Goal: Task Accomplishment & Management: Use online tool/utility

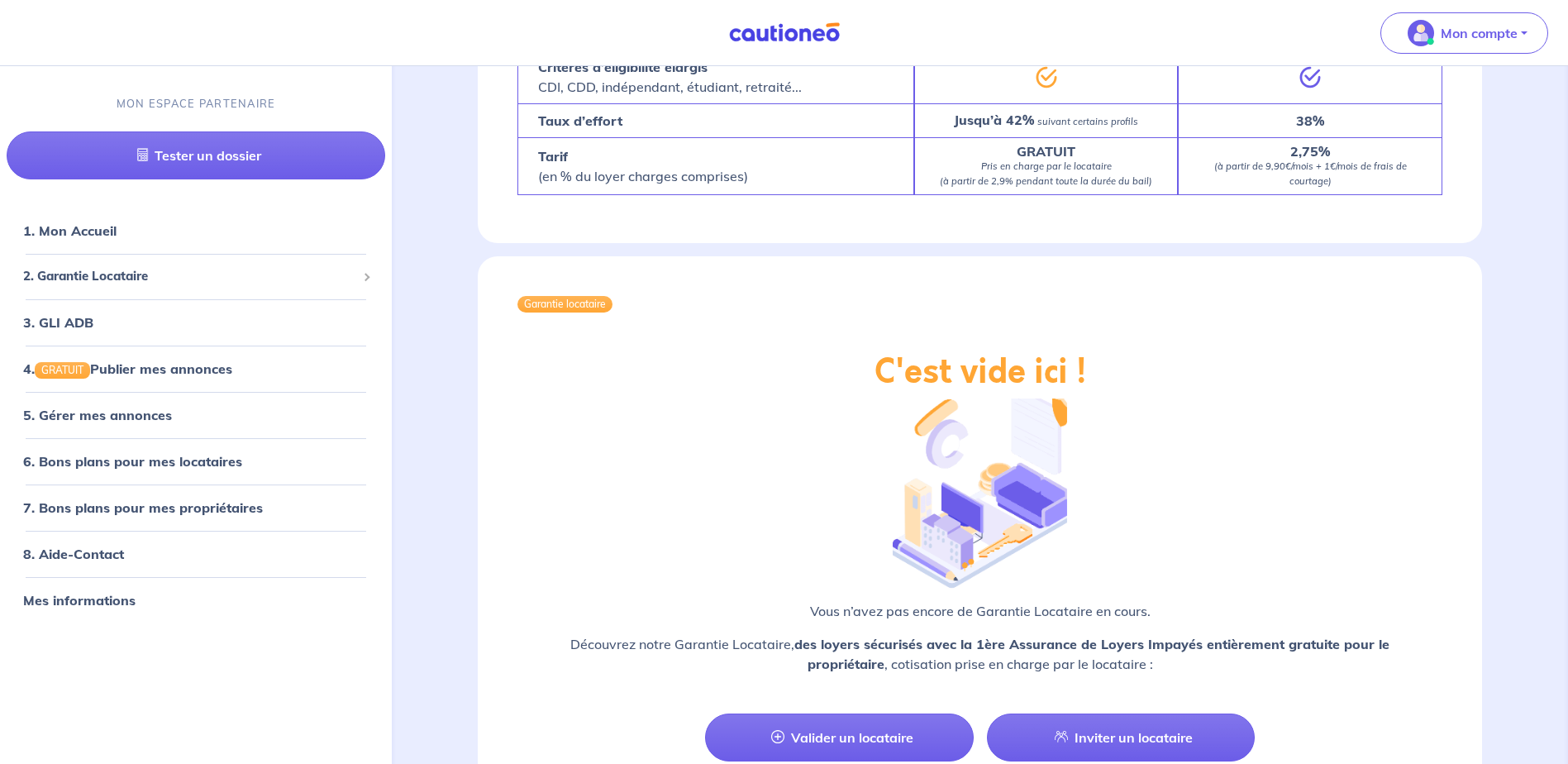
scroll to position [1075, 0]
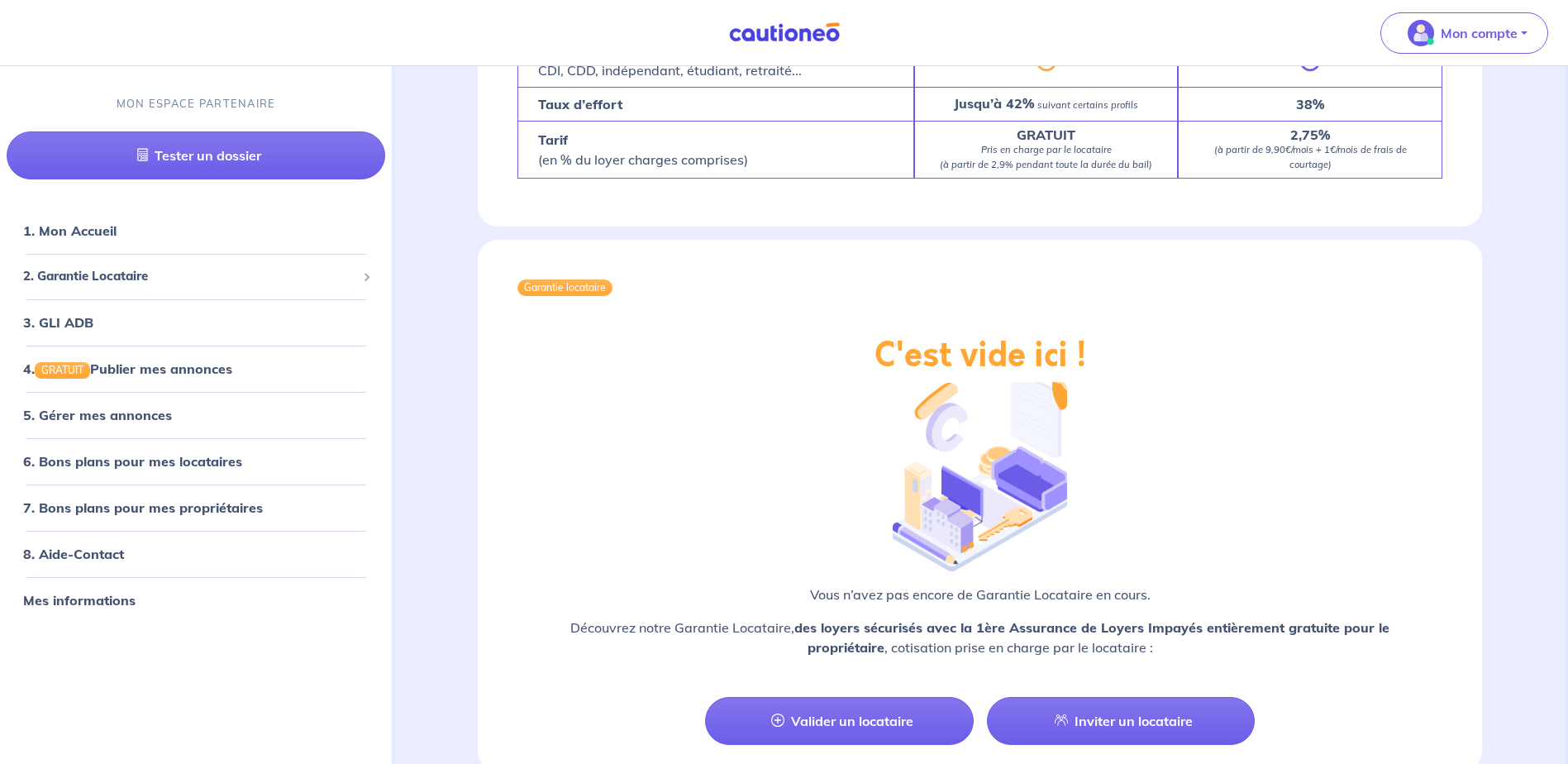
click at [826, 701] on link "Valider un locataire" at bounding box center [839, 721] width 268 height 48
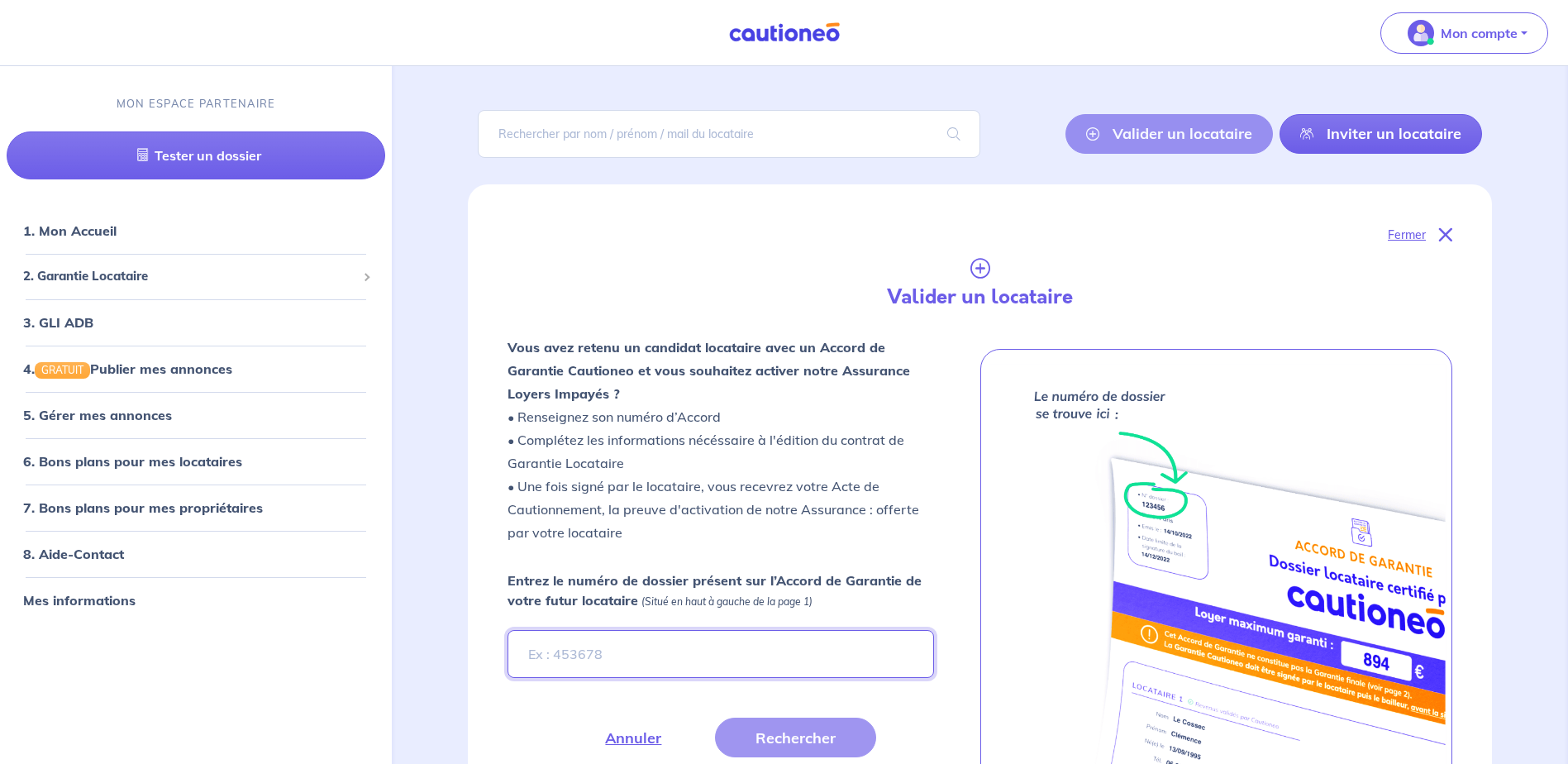
scroll to position [34, 0]
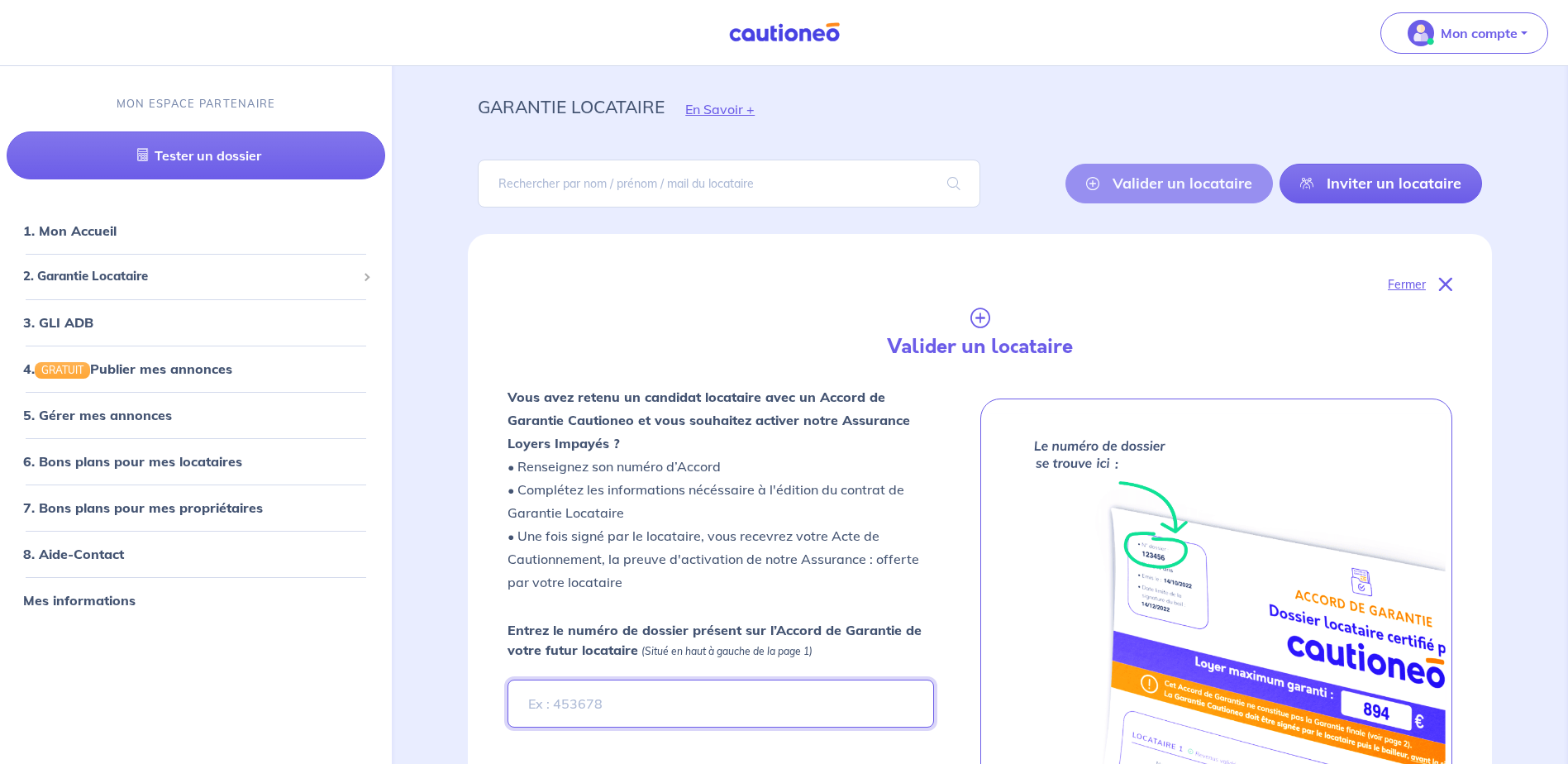
type input "S"
type input "DAQUIN"
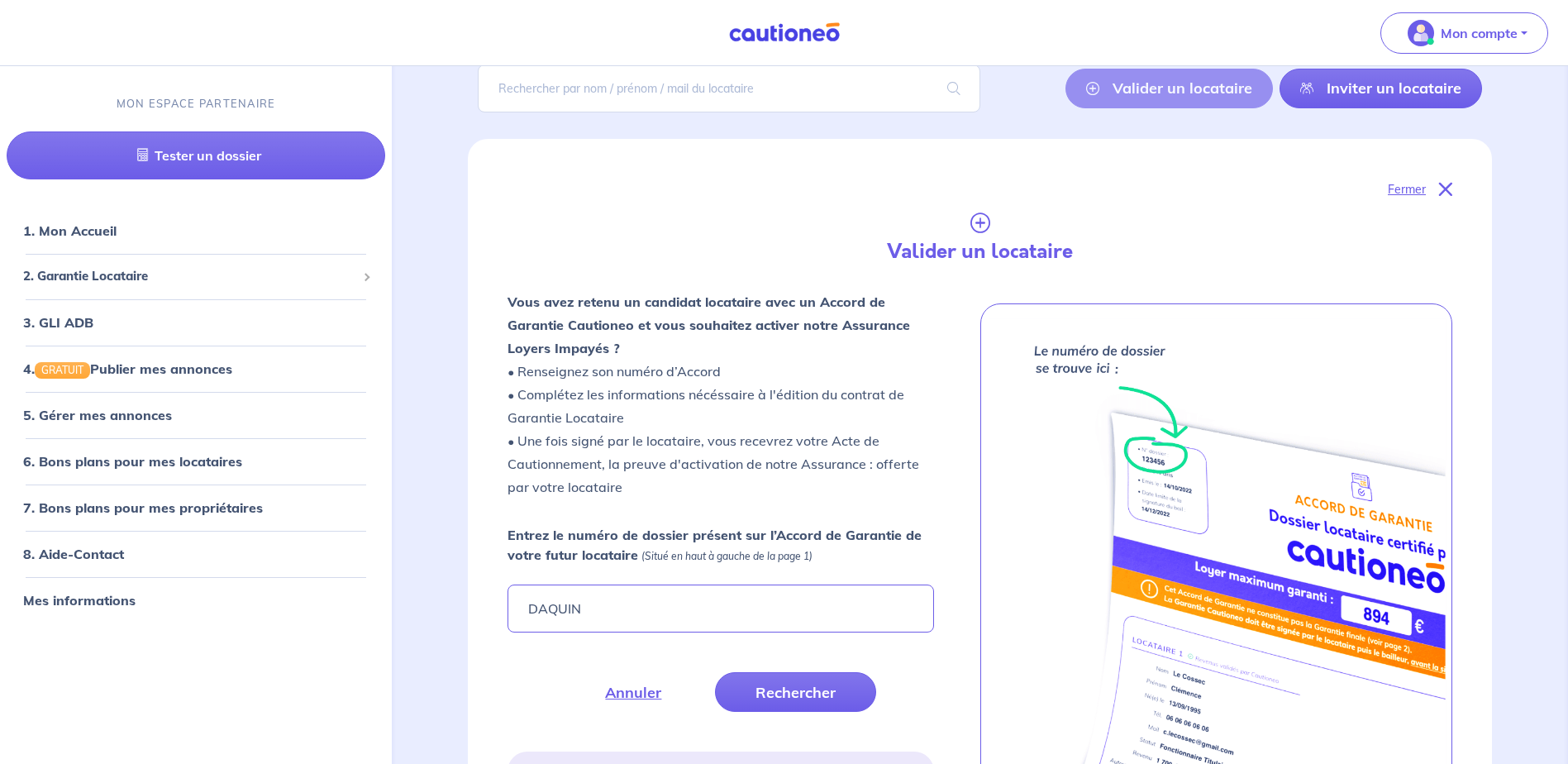
scroll to position [165, 0]
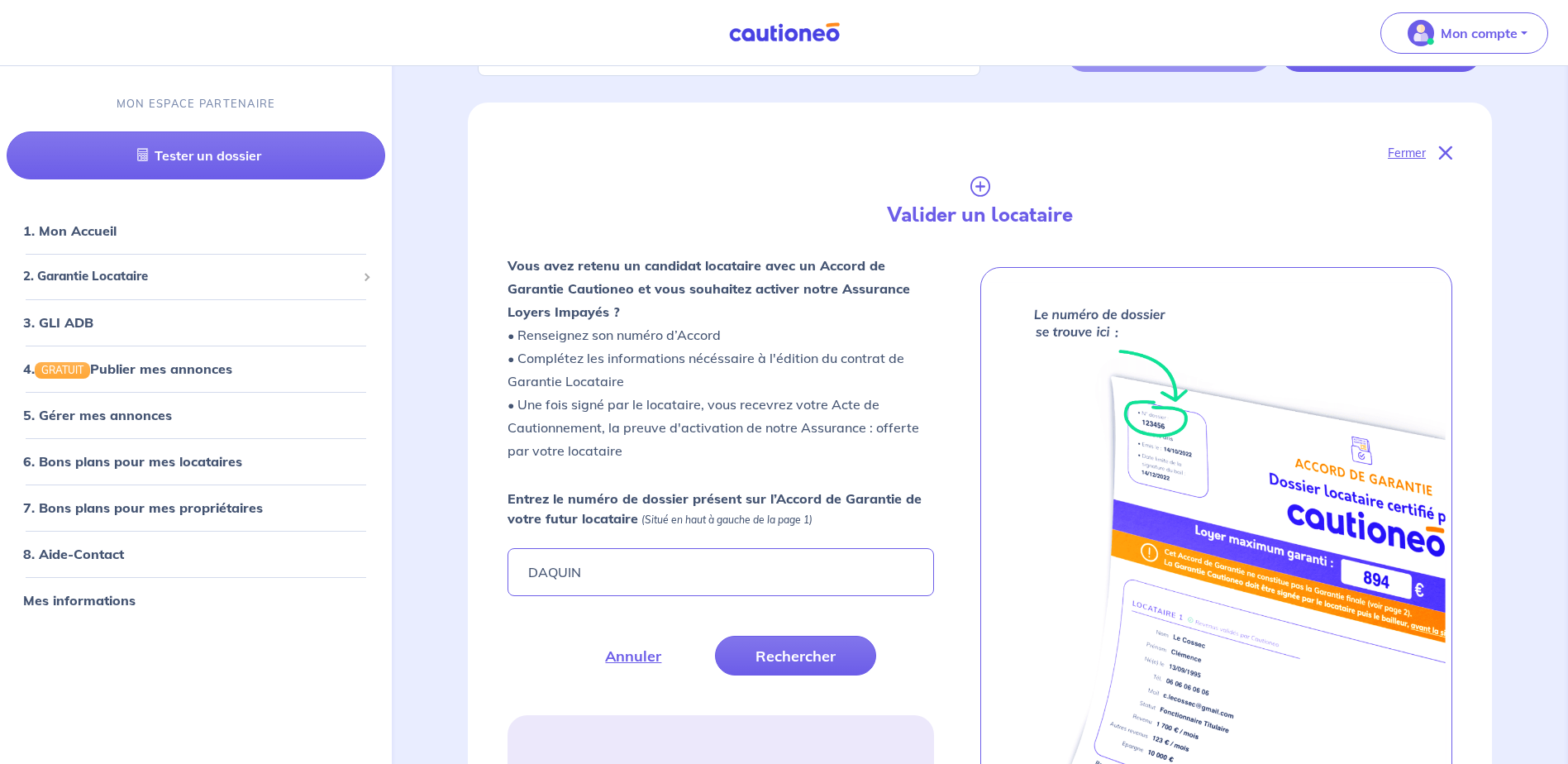
click at [780, 664] on button "Rechercher" at bounding box center [796, 656] width 161 height 40
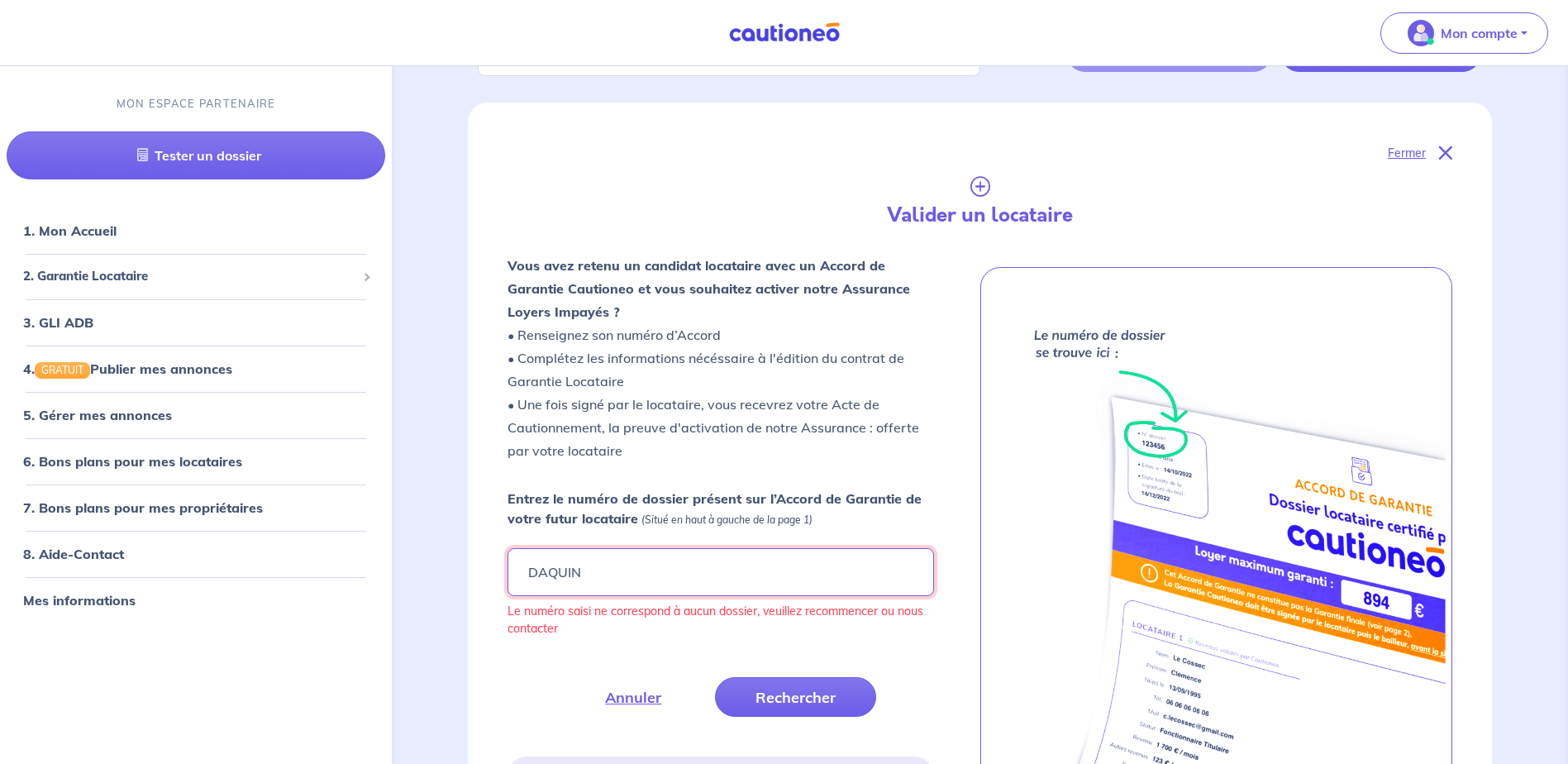
drag, startPoint x: 588, startPoint y: 575, endPoint x: 421, endPoint y: 572, distance: 167.0
click at [421, 571] on div "garantie locataire En Savoir + [PERSON_NAME] un locataire Inviter un locataire …" at bounding box center [979, 638] width 1163 height 1475
click at [106, 281] on span "2. Garantie Locataire" at bounding box center [190, 277] width 333 height 19
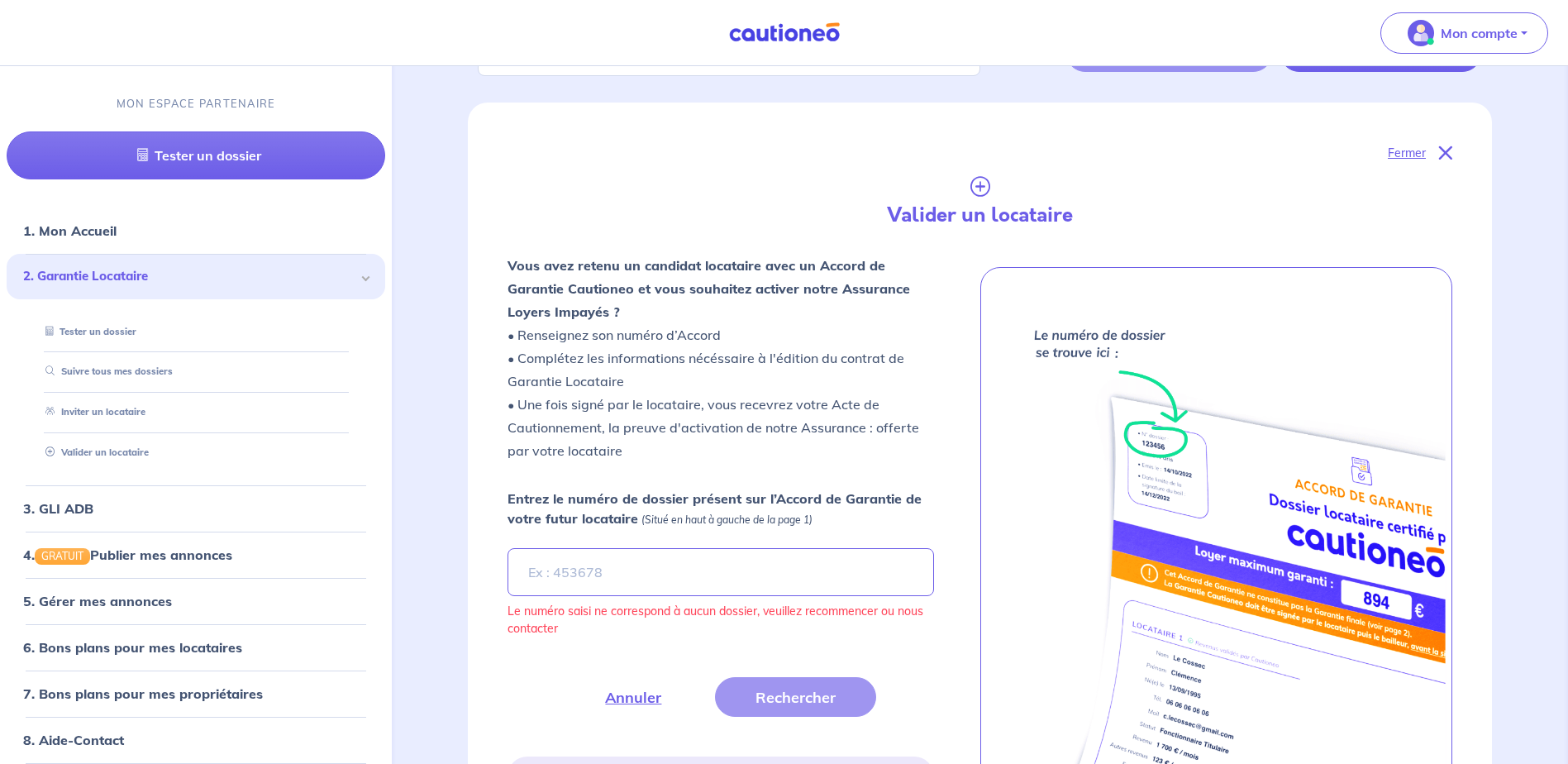
click at [105, 332] on link "Tester un dossier" at bounding box center [88, 331] width 98 height 12
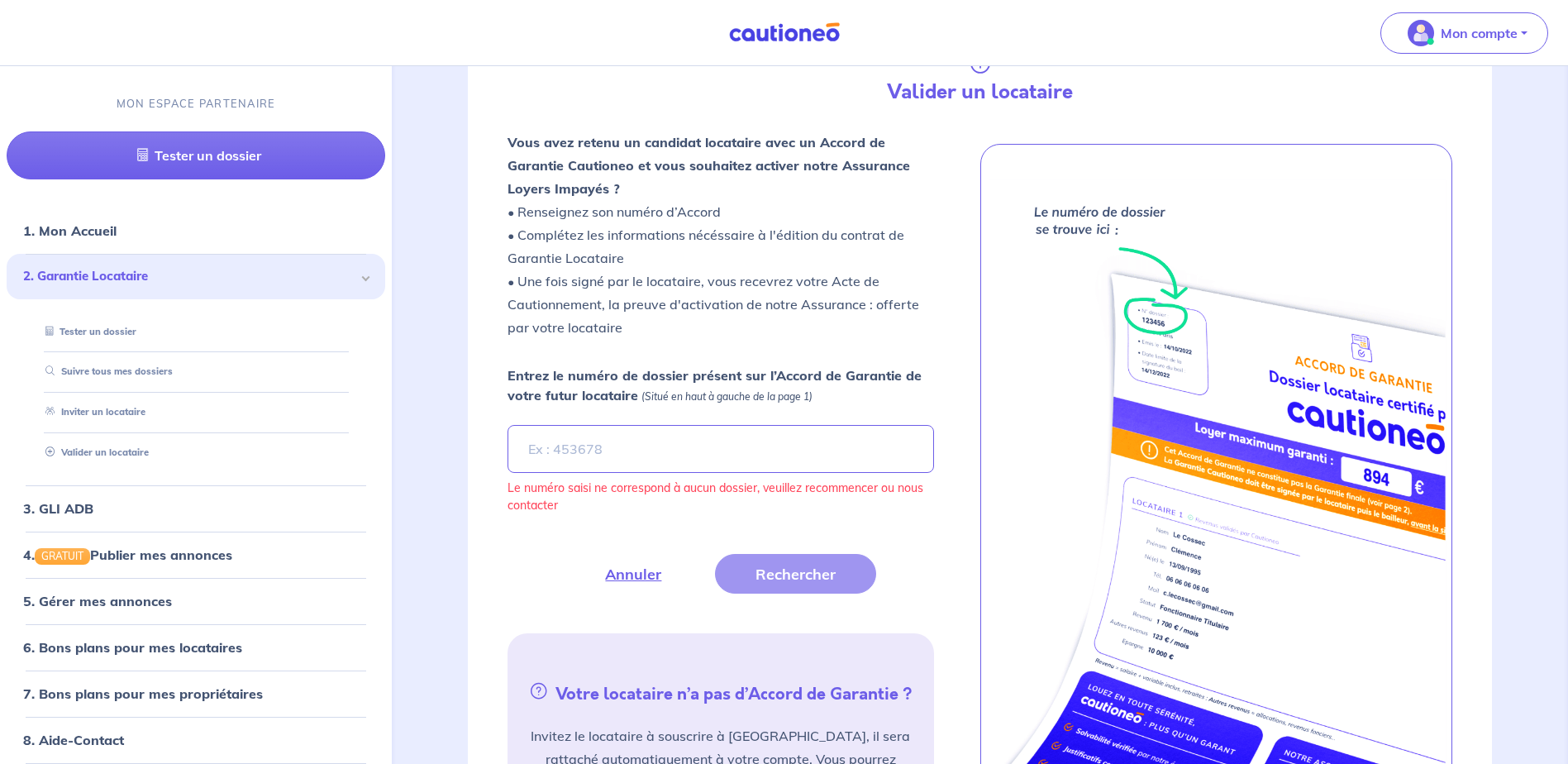
scroll to position [248, 0]
